Goal: Navigation & Orientation: Go to known website

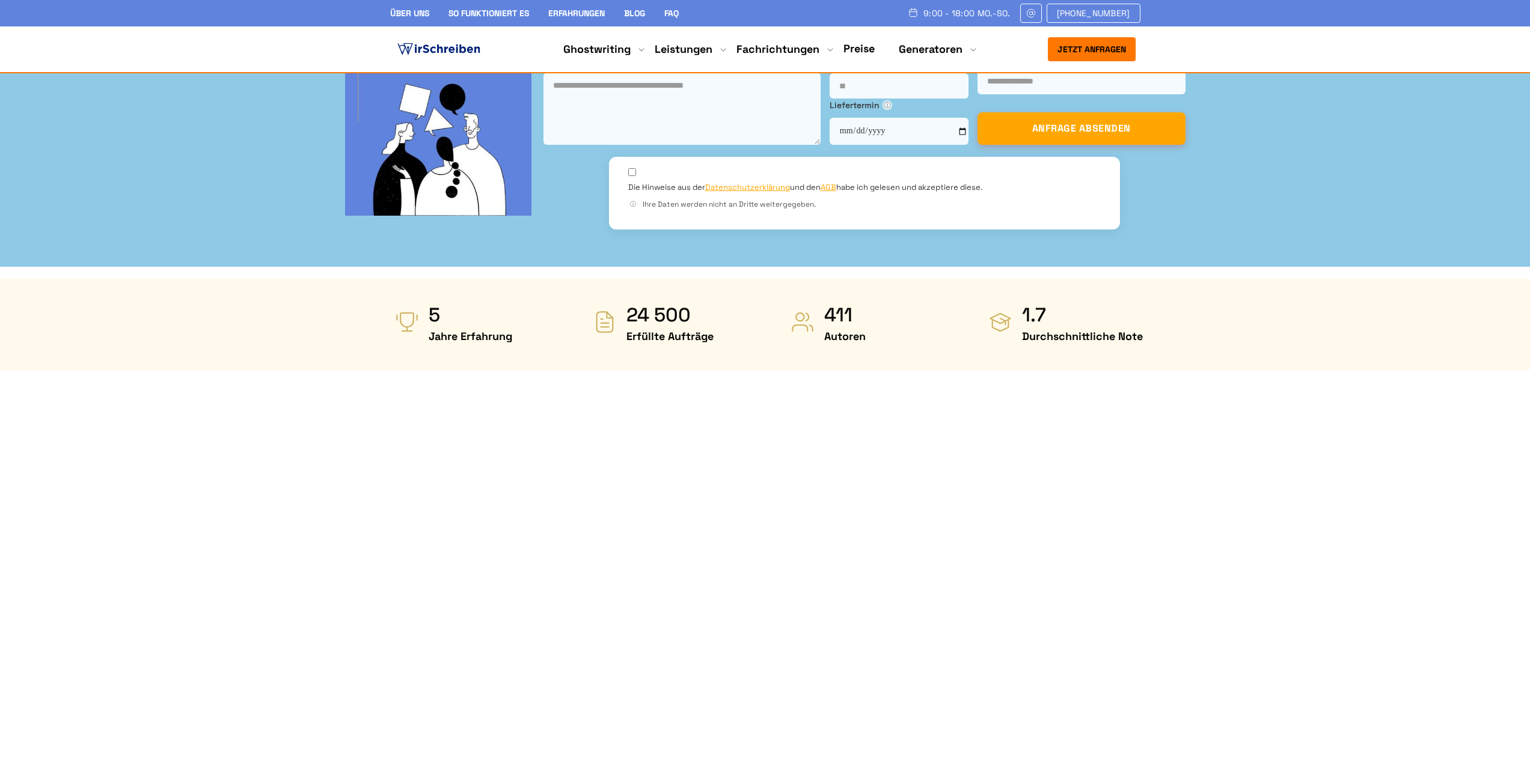
scroll to position [395, 0]
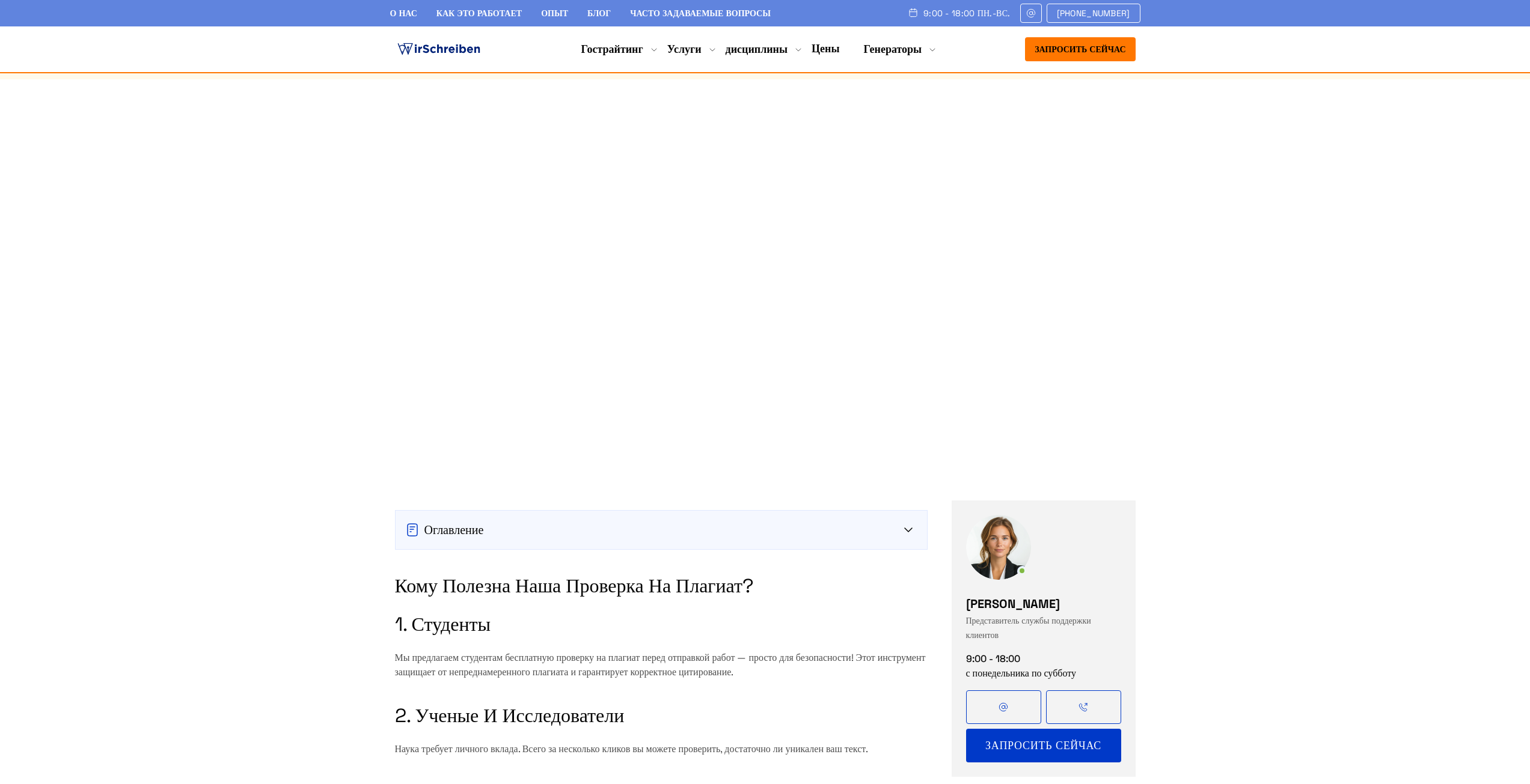
scroll to position [721, 0]
